Goal: Find specific page/section: Find specific page/section

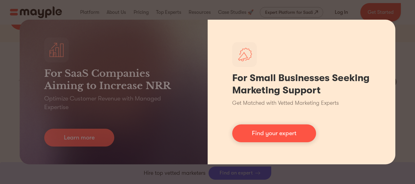
scroll to position [276, 0]
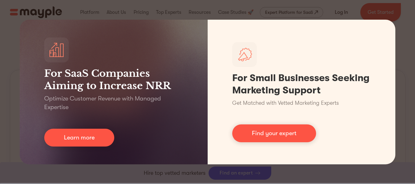
drag, startPoint x: 106, startPoint y: 10, endPoint x: 119, endPoint y: 10, distance: 13.2
click at [106, 10] on div "For SaaS Companies Aiming to Increase NRR Optimize Customer Revenue with Manage…" at bounding box center [207, 92] width 415 height 184
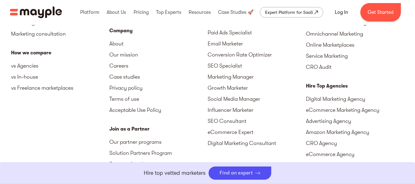
scroll to position [462, 0]
